Goal: Task Accomplishment & Management: Manage account settings

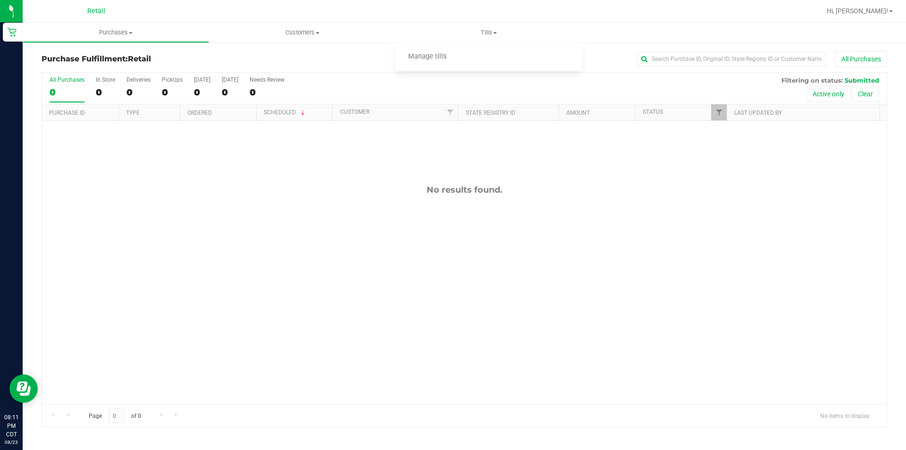
click at [453, 55] on span "Manage tills" at bounding box center [428, 57] width 64 height 8
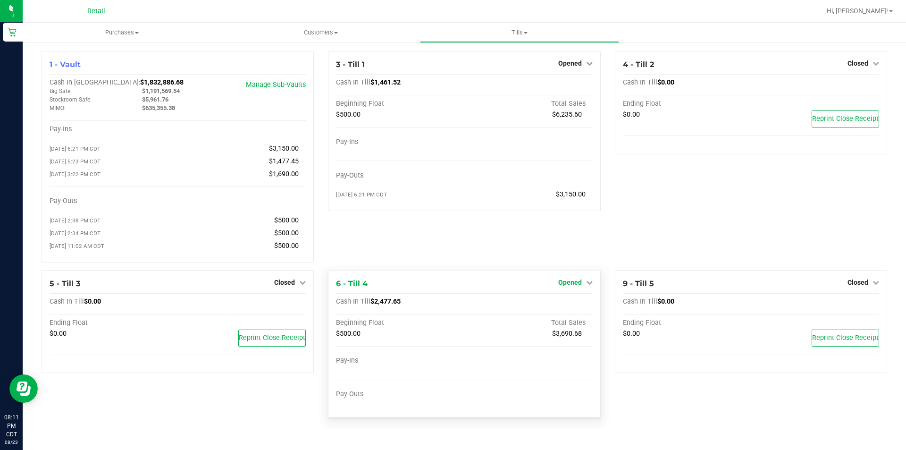
click at [577, 286] on span "Opened" at bounding box center [570, 282] width 24 height 8
click at [574, 305] on link "Close Till" at bounding box center [570, 302] width 25 height 8
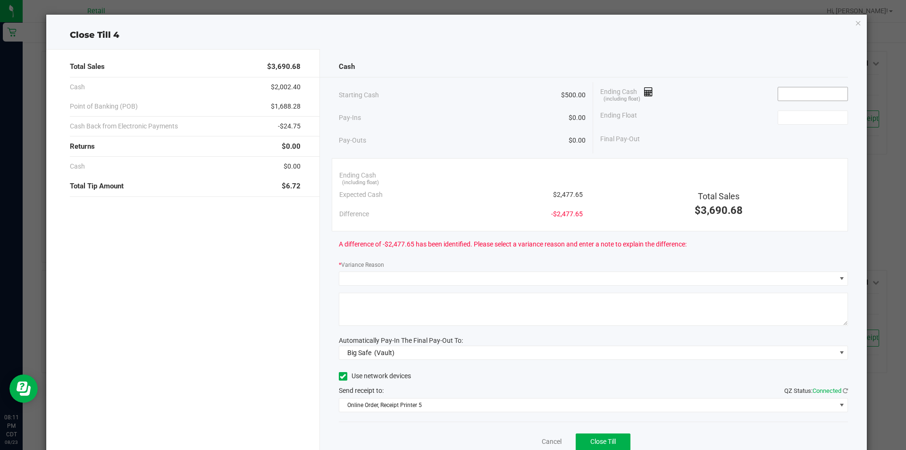
click at [810, 93] on input at bounding box center [812, 93] width 69 height 13
click at [798, 117] on input at bounding box center [812, 117] width 69 height 13
type input "$2,477.81"
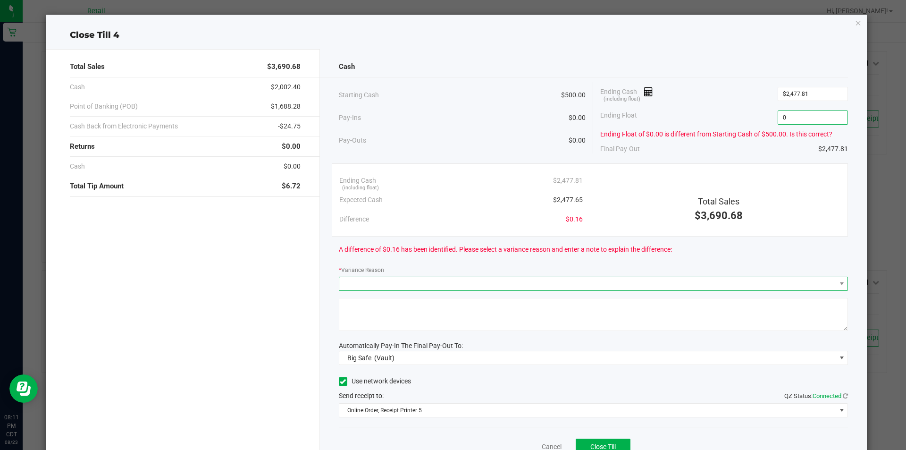
click at [636, 281] on span at bounding box center [587, 283] width 497 height 13
type input "$0.00"
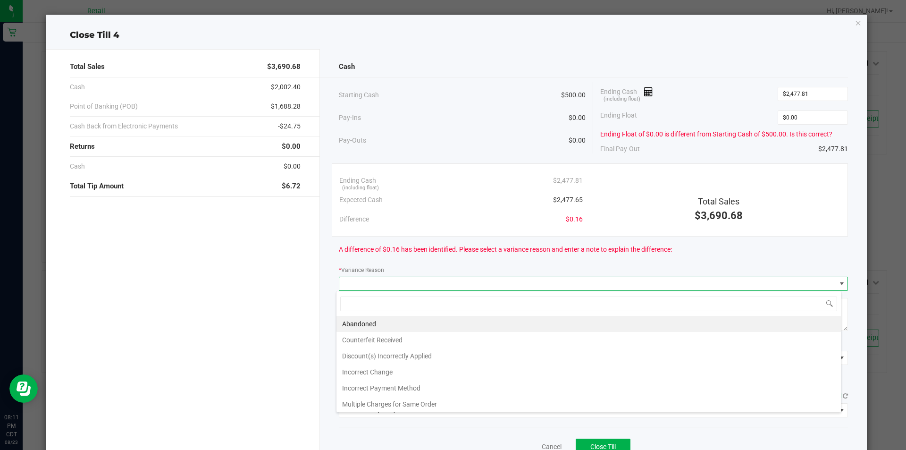
scroll to position [14, 505]
click at [384, 373] on li "Incorrect Change" at bounding box center [589, 372] width 505 height 16
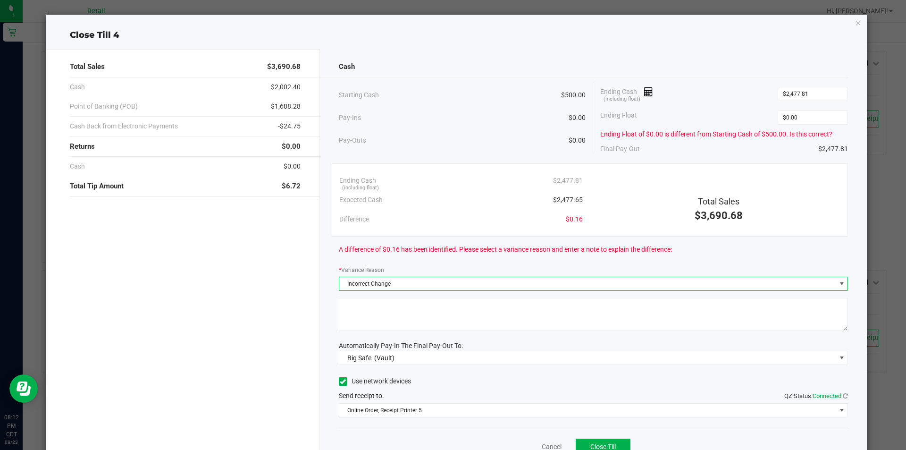
click at [378, 307] on textarea at bounding box center [594, 314] width 510 height 33
type textarea "Human Error."
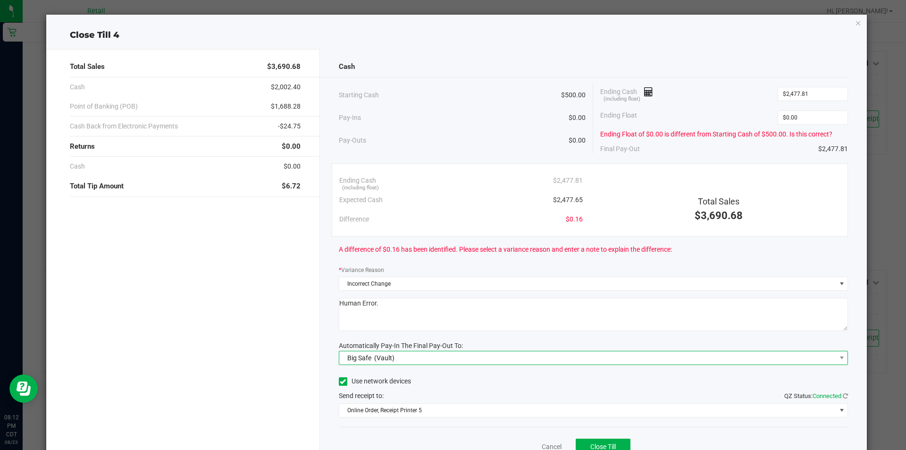
click at [473, 351] on span "Big Safe (Vault)" at bounding box center [587, 357] width 497 height 13
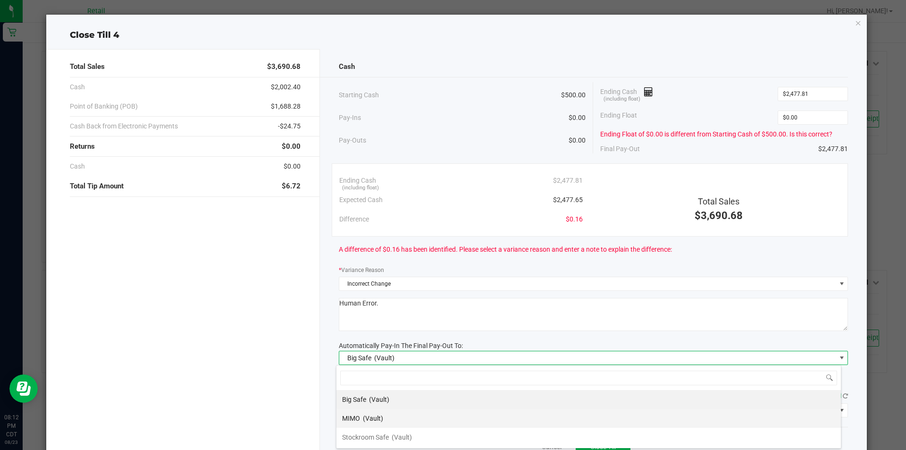
click at [394, 418] on li "MIMO (Vault)" at bounding box center [589, 418] width 505 height 19
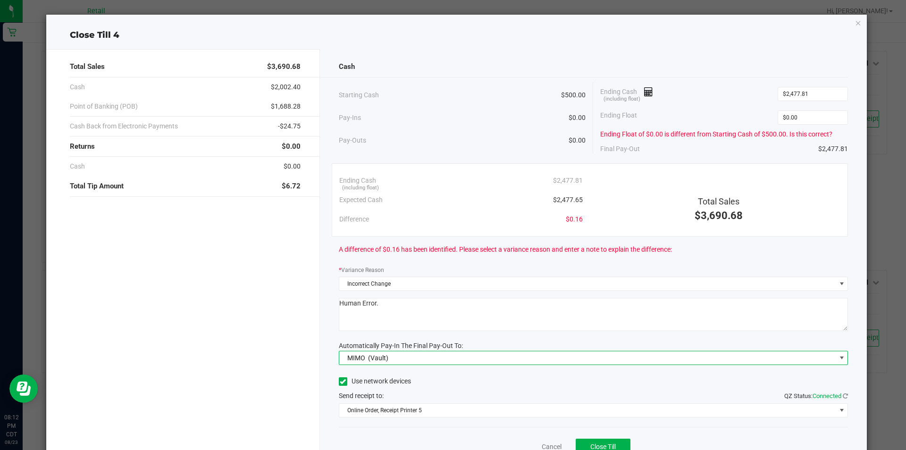
scroll to position [44, 0]
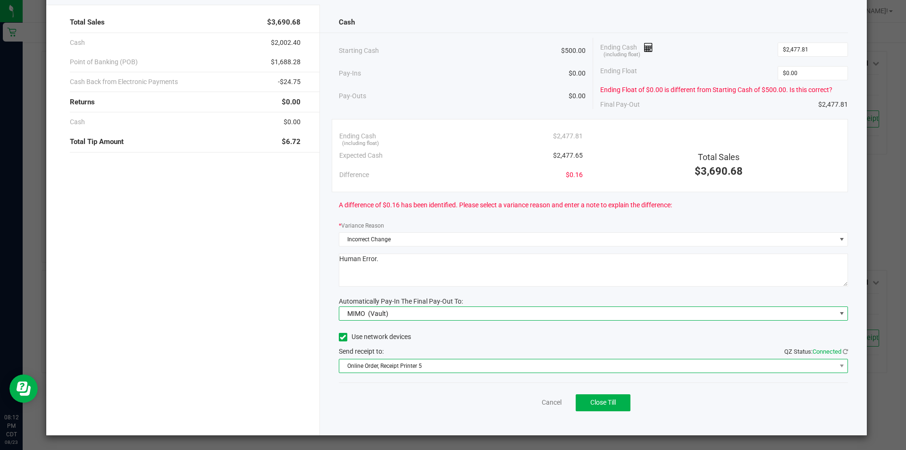
click at [431, 364] on span "Online Order, Receipt Printer 5" at bounding box center [587, 365] width 497 height 13
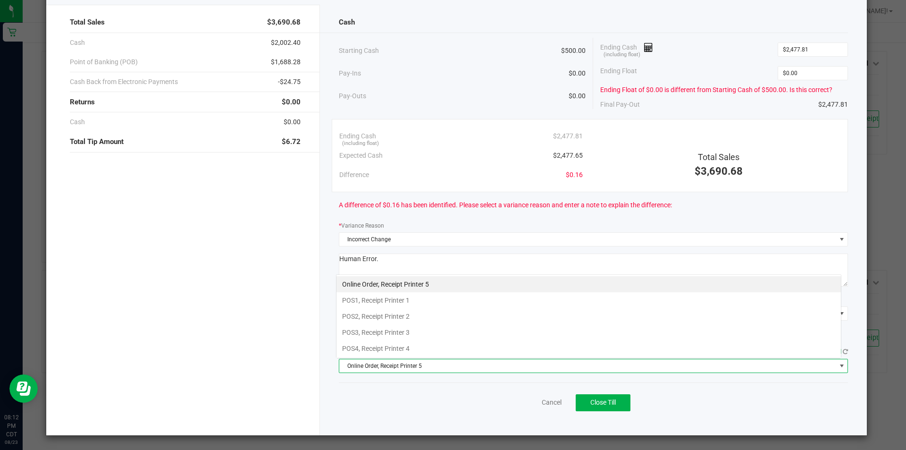
scroll to position [14, 505]
click at [398, 351] on li "POS4, Receipt Printer 4" at bounding box center [589, 348] width 505 height 16
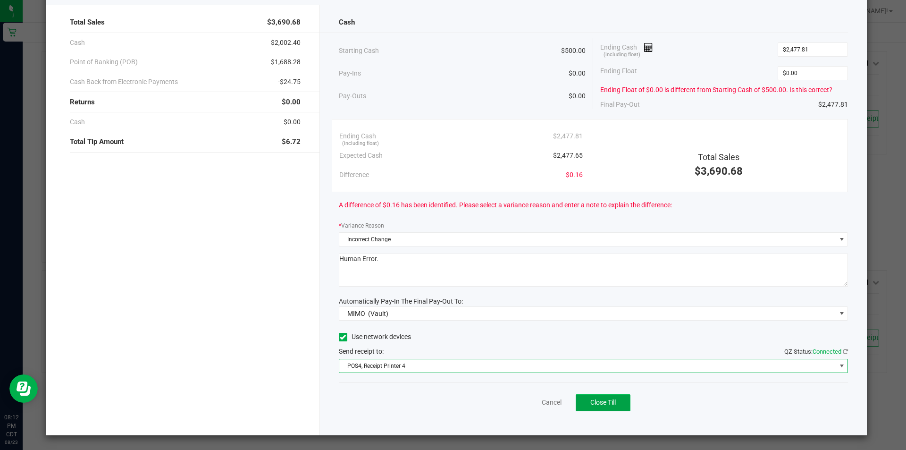
click at [599, 403] on span "Close Till" at bounding box center [602, 402] width 25 height 8
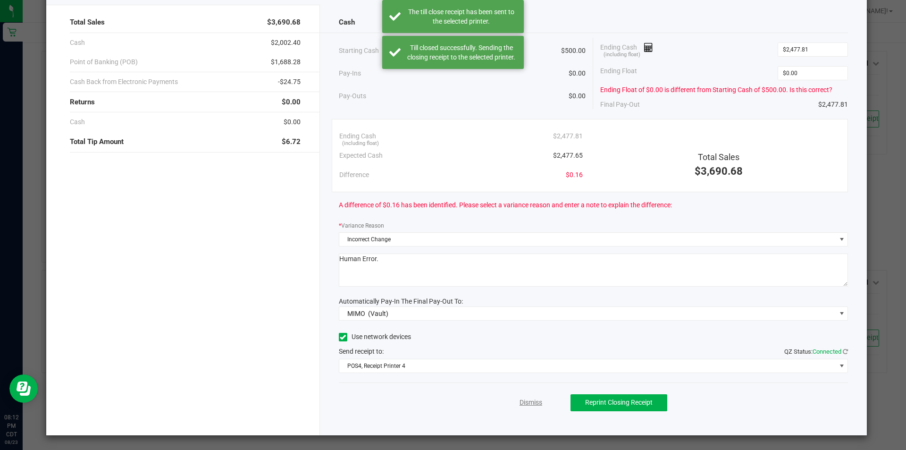
click at [520, 403] on link "Dismiss" at bounding box center [531, 402] width 23 height 10
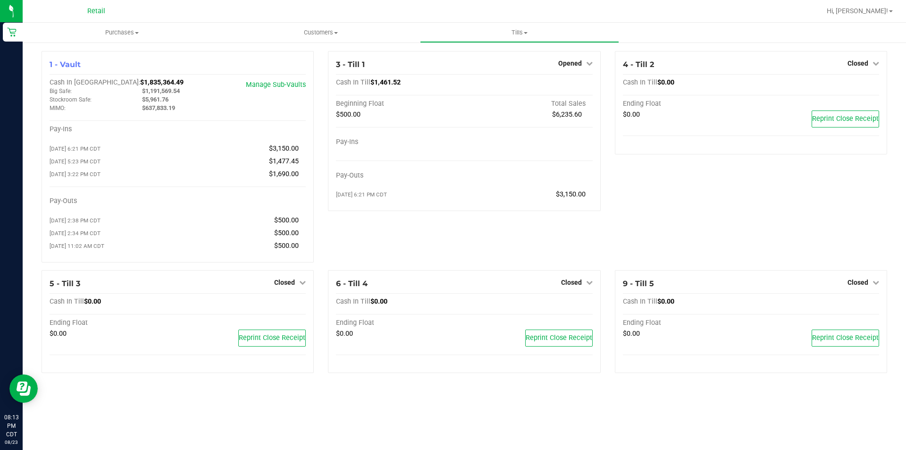
click at [888, 11] on link "Hi, [PERSON_NAME]!" at bounding box center [860, 11] width 74 height 10
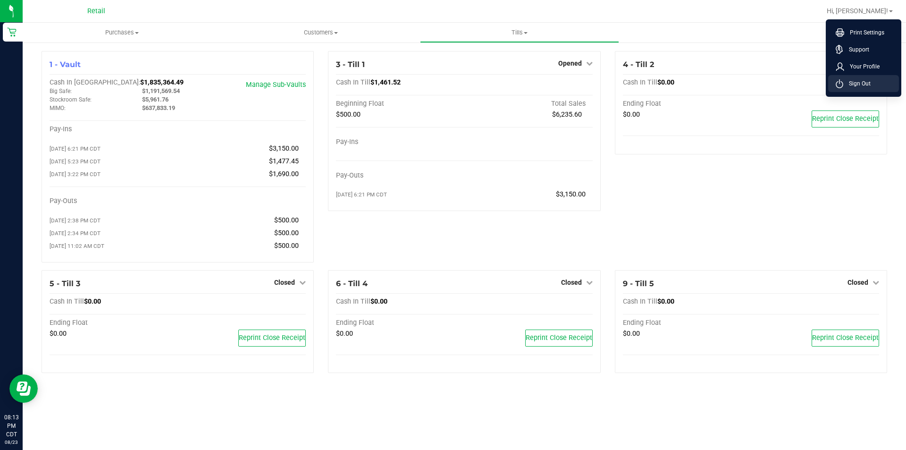
click at [863, 85] on span "Sign Out" at bounding box center [856, 83] width 27 height 9
